Goal: Transaction & Acquisition: Purchase product/service

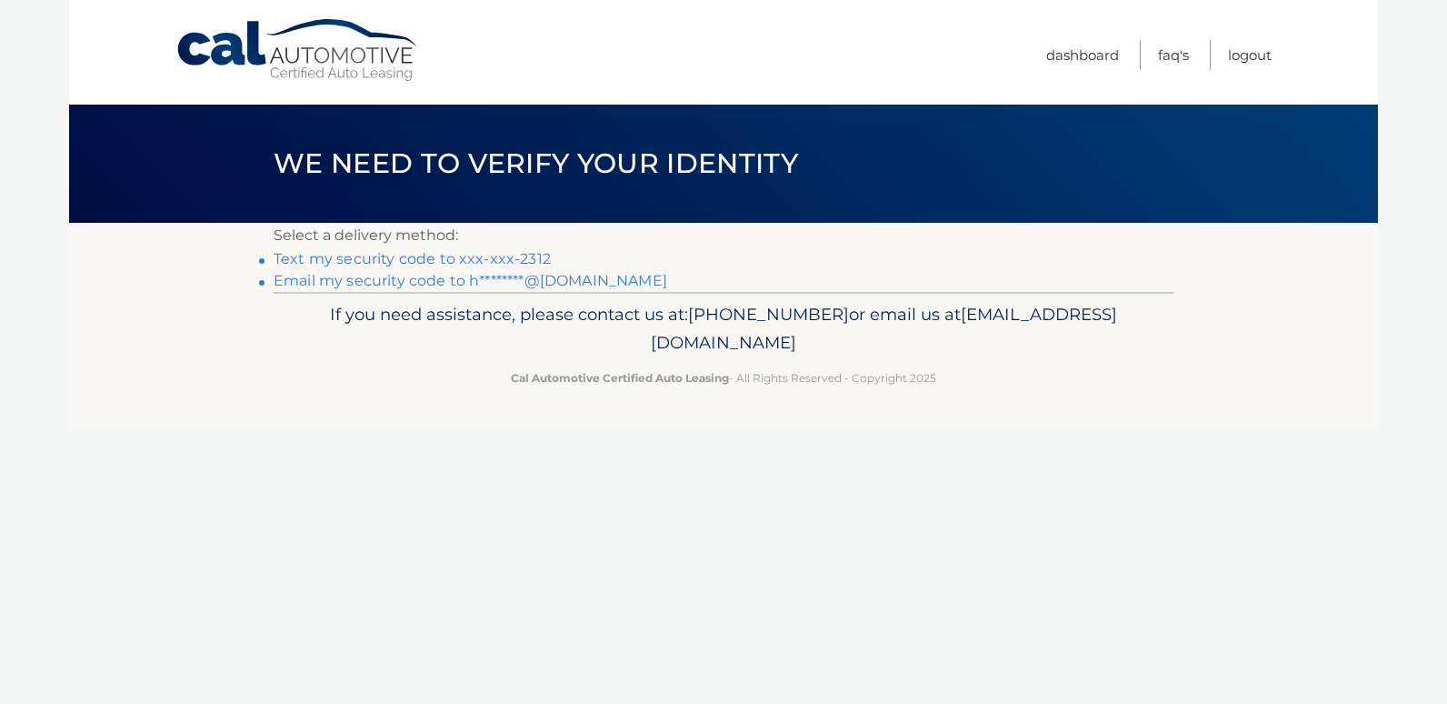
click at [486, 261] on link "Text my security code to xxx-xxx-2312" at bounding box center [412, 258] width 277 height 17
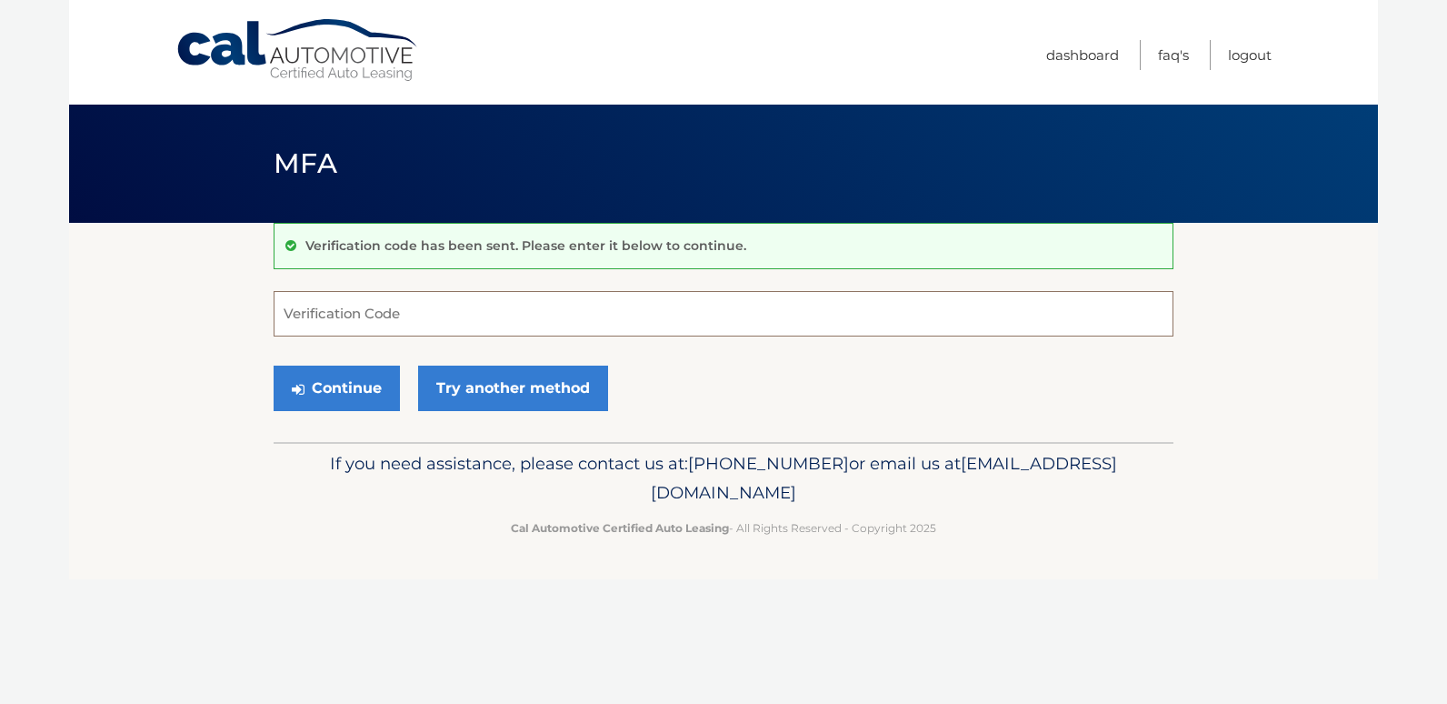
click at [333, 307] on input "Verification Code" at bounding box center [724, 313] width 900 height 45
type input "520547"
click at [340, 376] on button "Continue" at bounding box center [337, 387] width 126 height 45
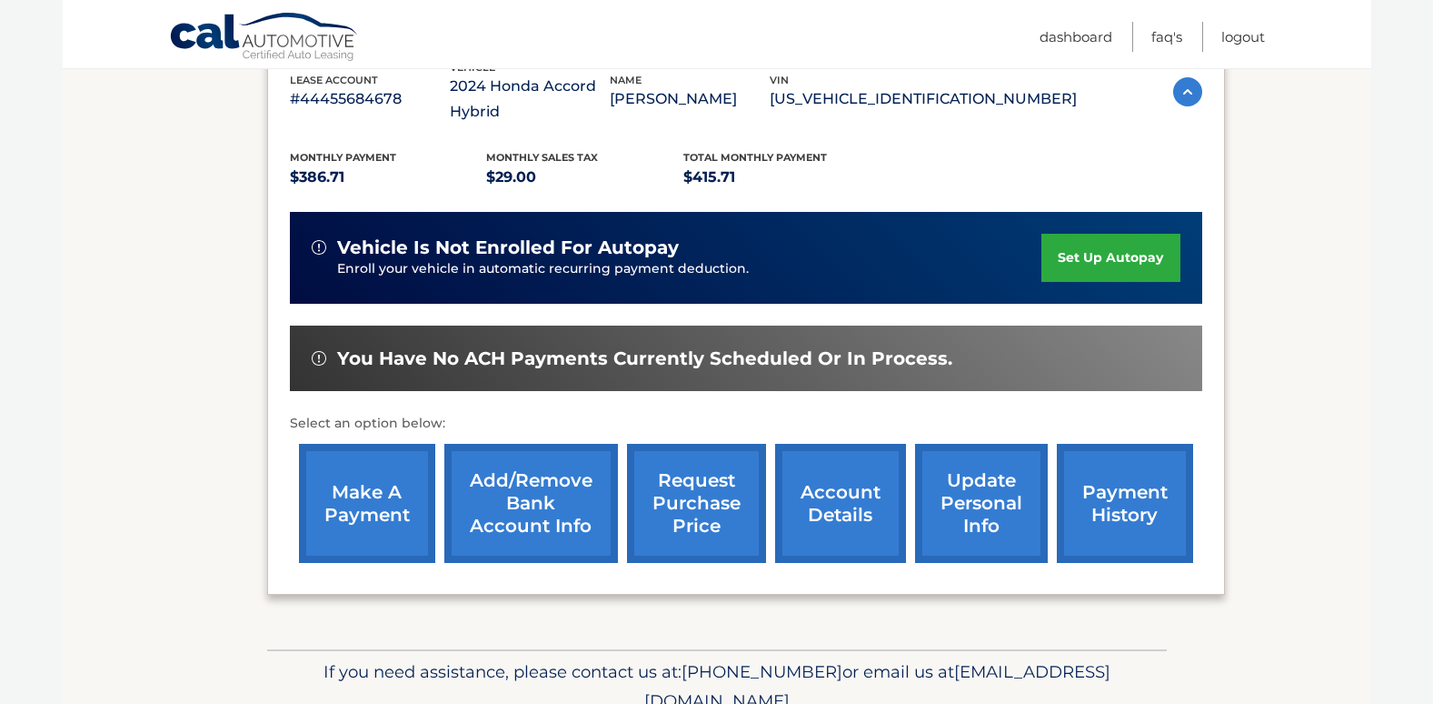
scroll to position [345, 0]
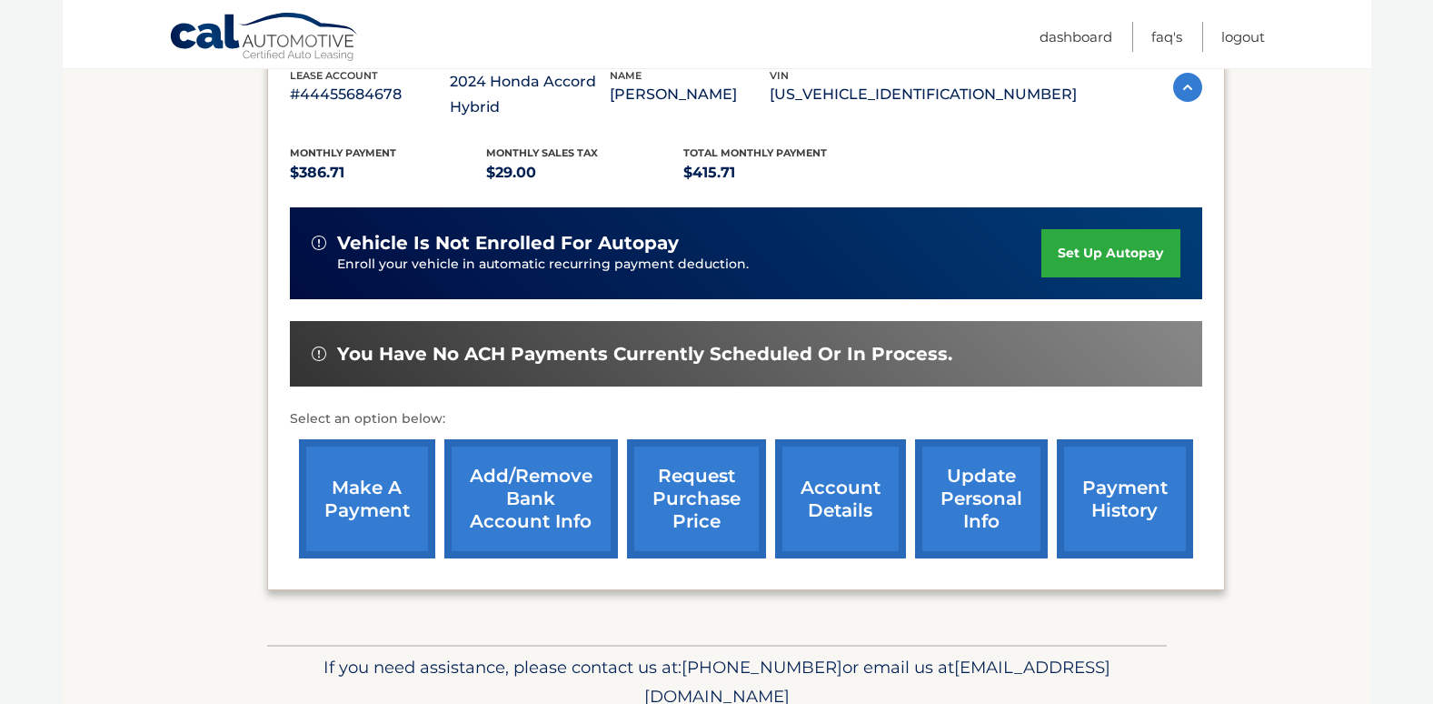
click at [389, 483] on link "make a payment" at bounding box center [367, 498] width 136 height 119
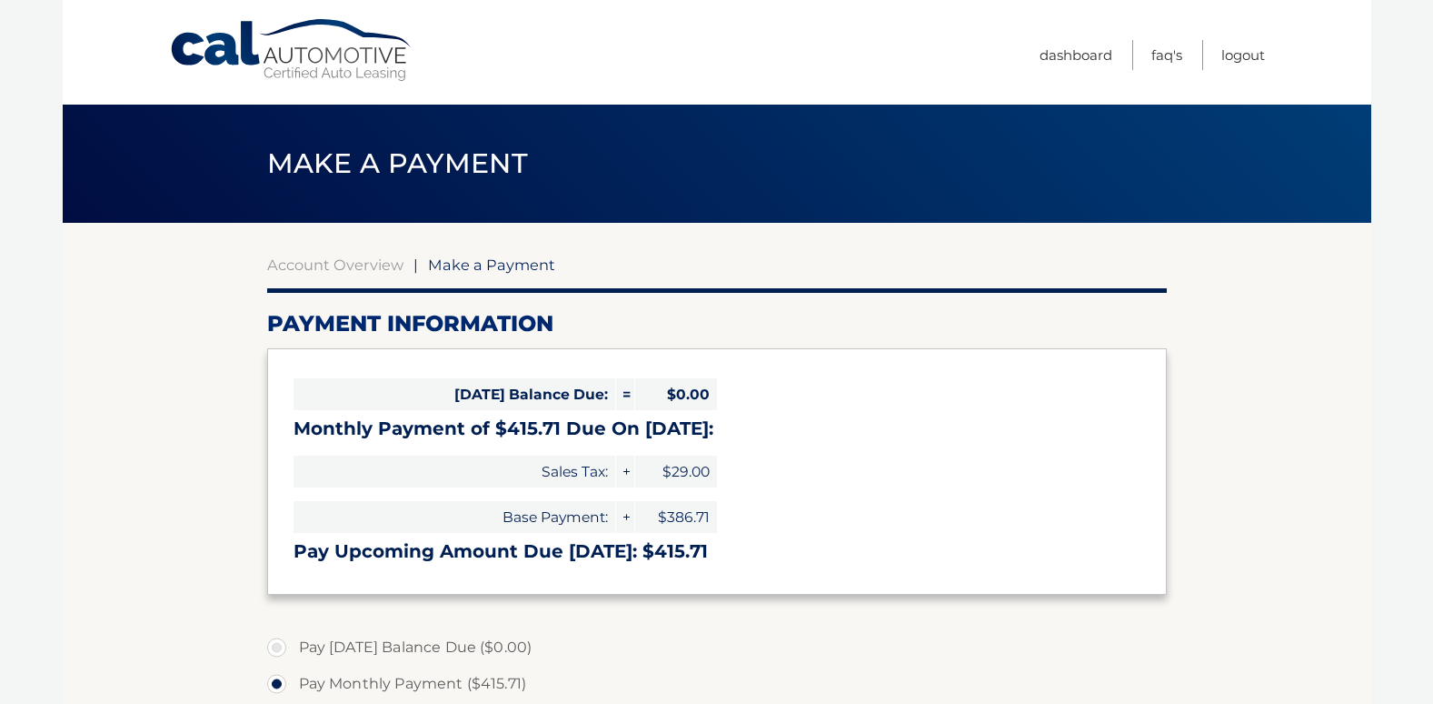
select select "NjU4ZGI0YWYtYjNjYy00ZTI0LWE4MTItYzBiYzVkYzJiYzFk"
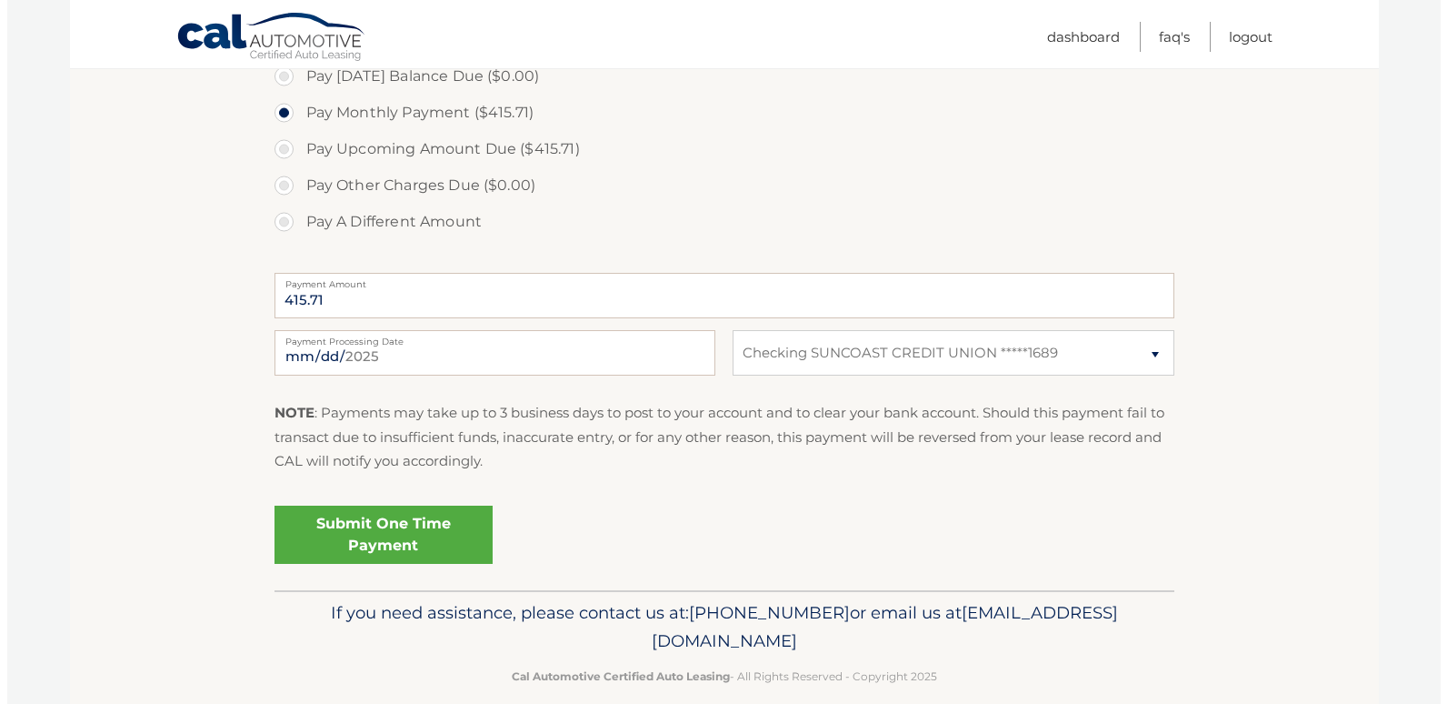
scroll to position [573, 0]
click at [381, 539] on link "Submit One Time Payment" at bounding box center [376, 533] width 218 height 58
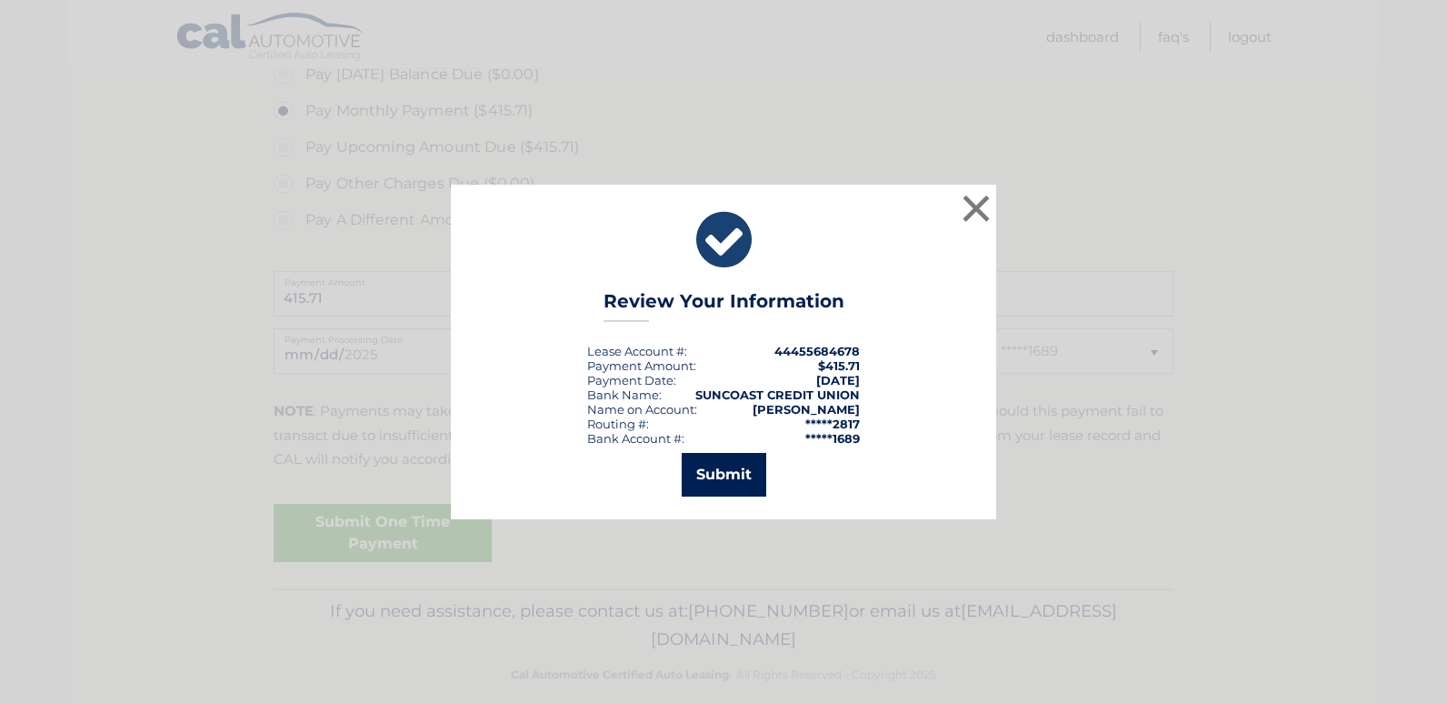
click at [721, 471] on button "Submit" at bounding box center [724, 475] width 85 height 44
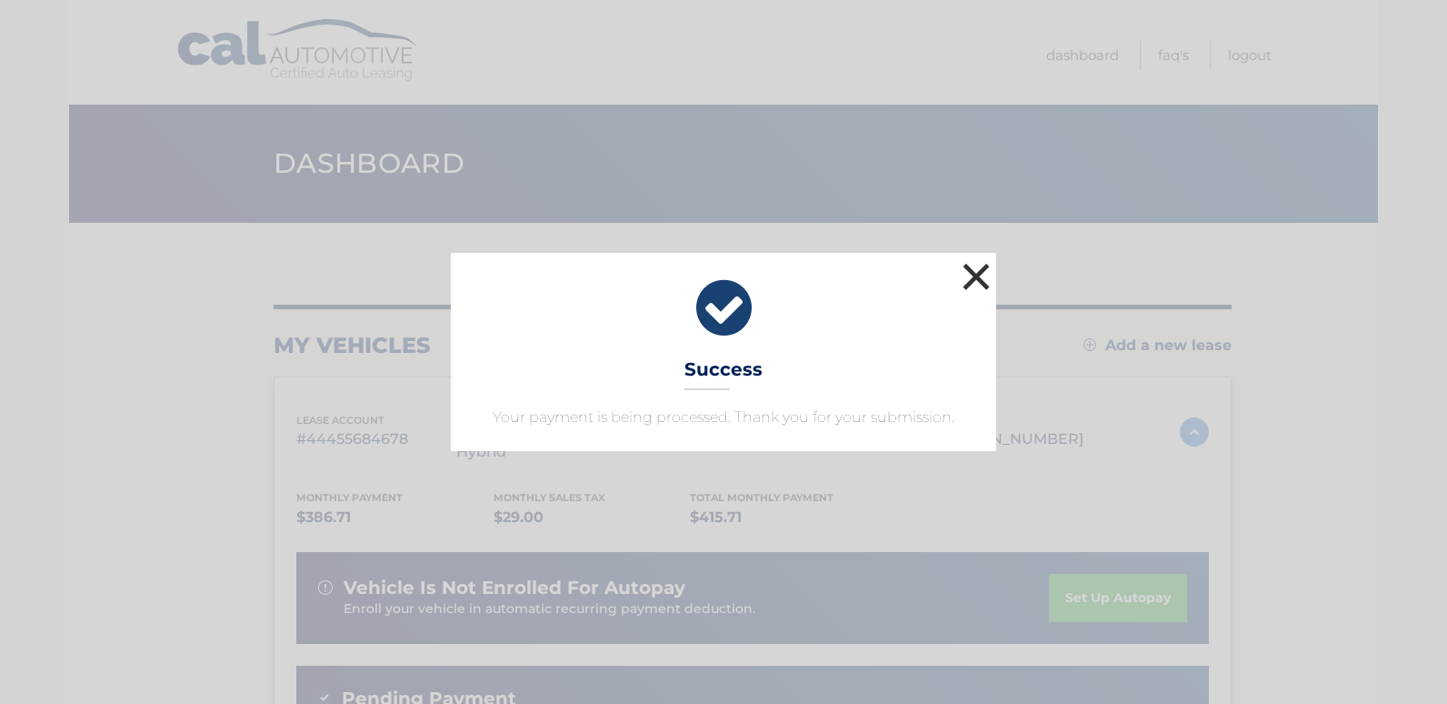
click at [976, 265] on button "×" at bounding box center [976, 276] width 36 height 36
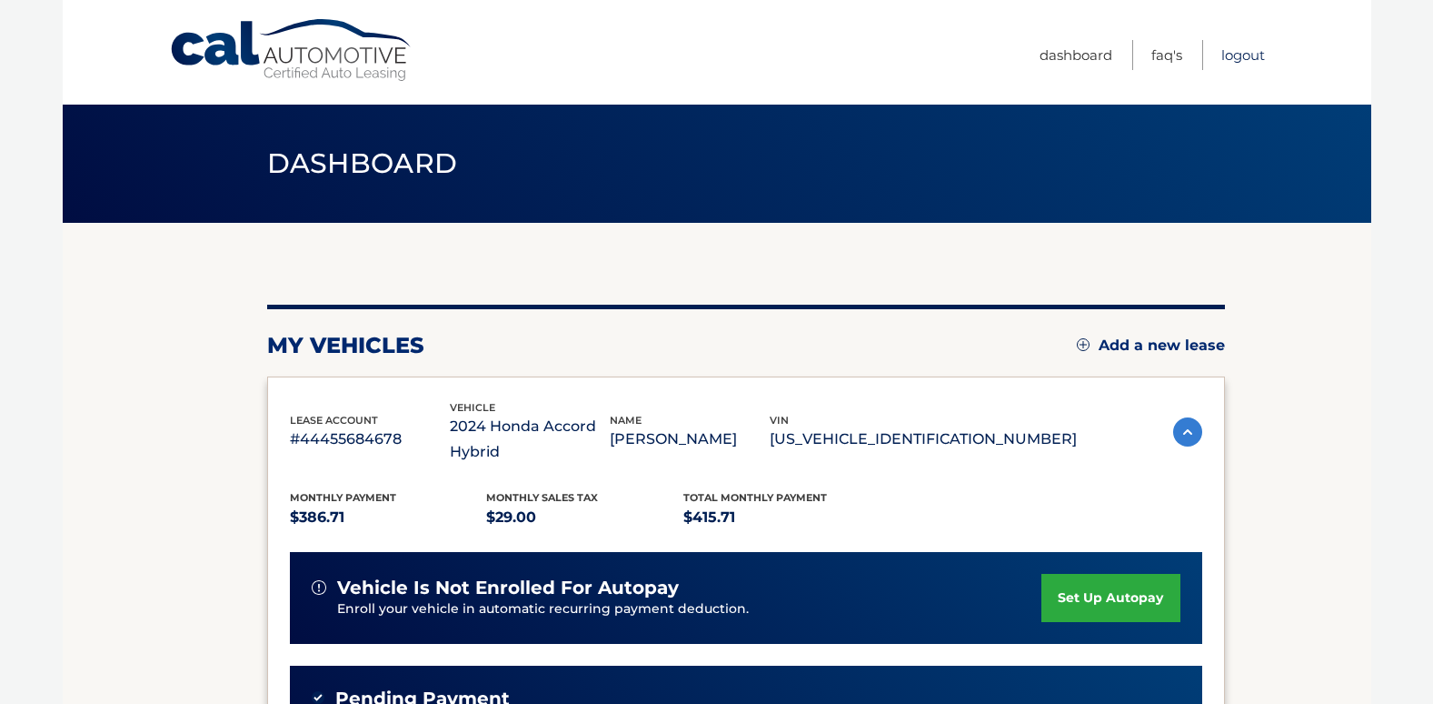
click at [1229, 53] on link "Logout" at bounding box center [1244, 55] width 44 height 30
